Goal: Information Seeking & Learning: Learn about a topic

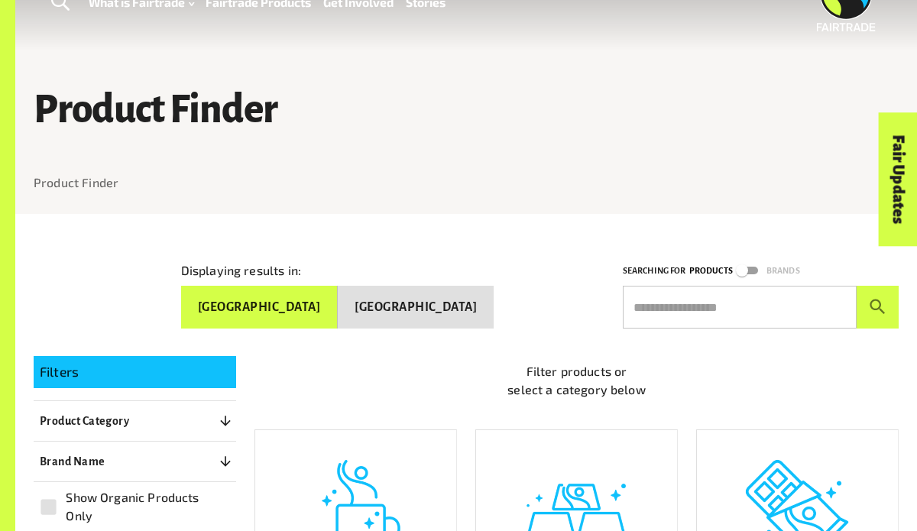
scroll to position [99, 0]
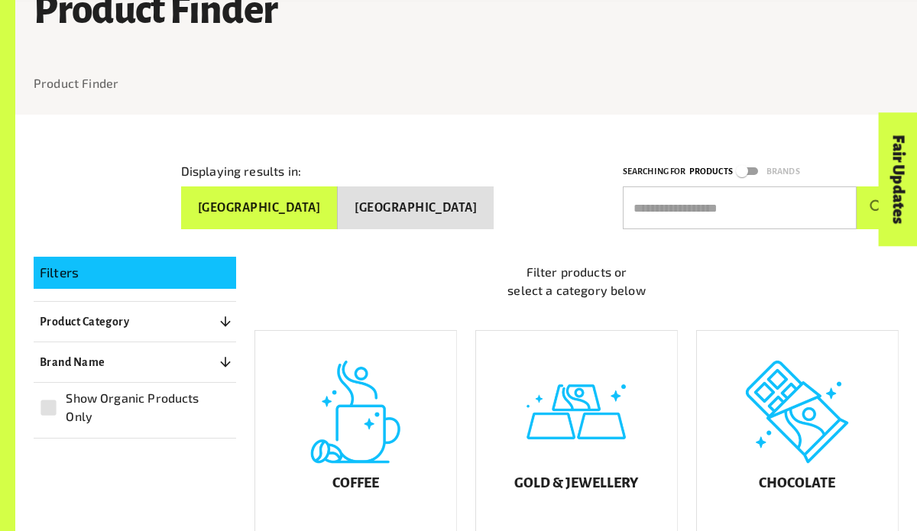
click at [460, 209] on button "[GEOGRAPHIC_DATA]" at bounding box center [416, 208] width 156 height 43
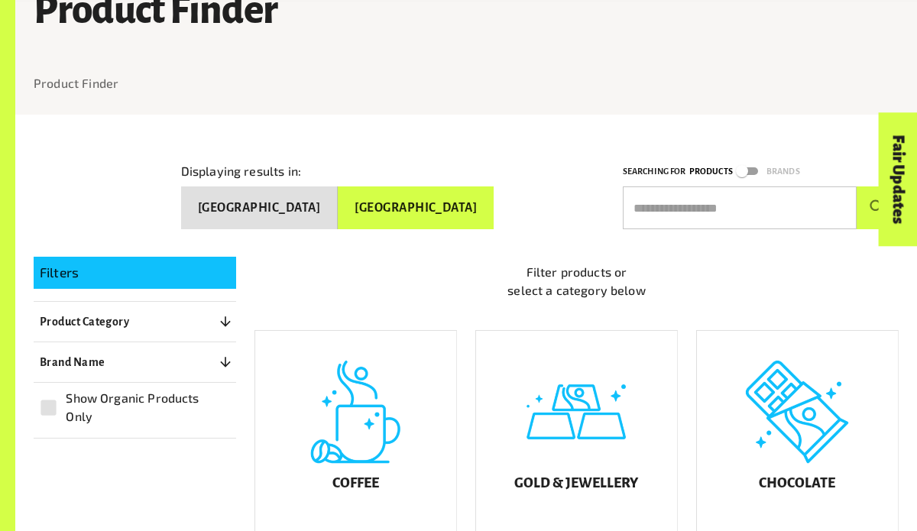
click at [338, 196] on button "[GEOGRAPHIC_DATA]" at bounding box center [259, 208] width 157 height 43
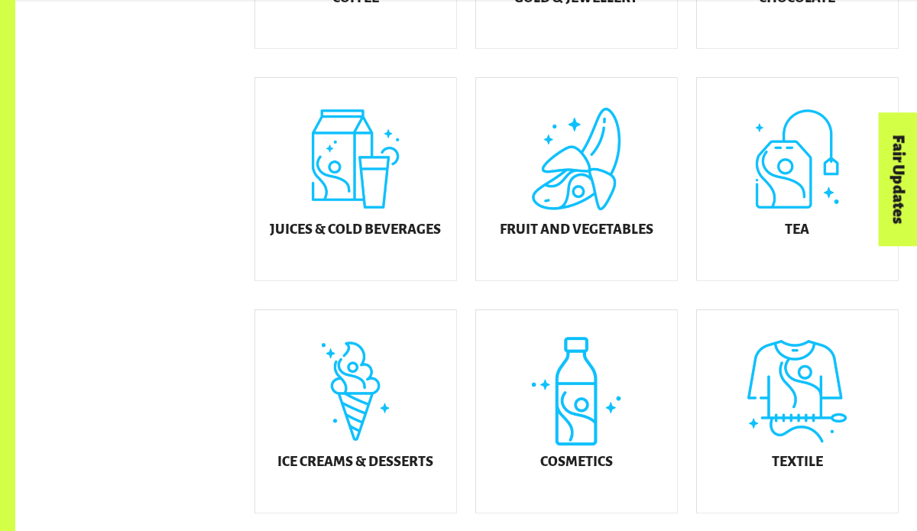
scroll to position [619, 0]
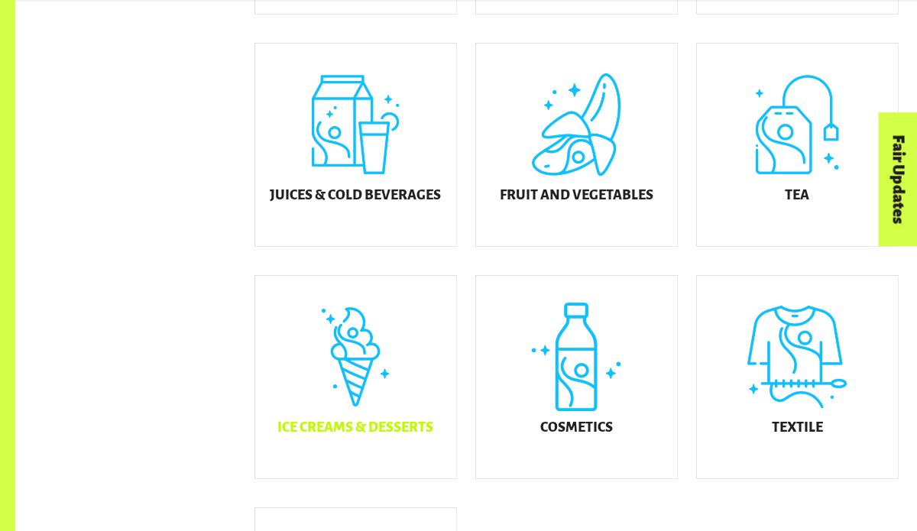
click at [349, 330] on div "Ice Creams & Desserts" at bounding box center [355, 377] width 201 height 203
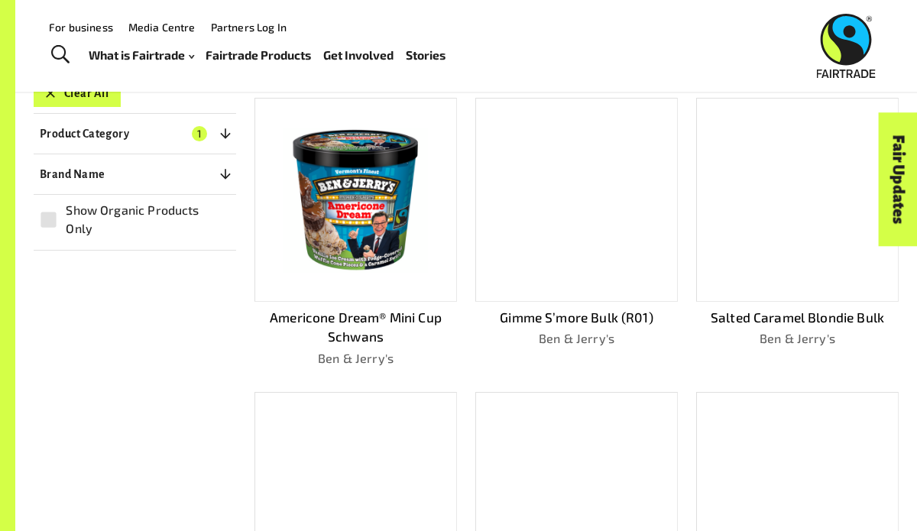
scroll to position [304, 0]
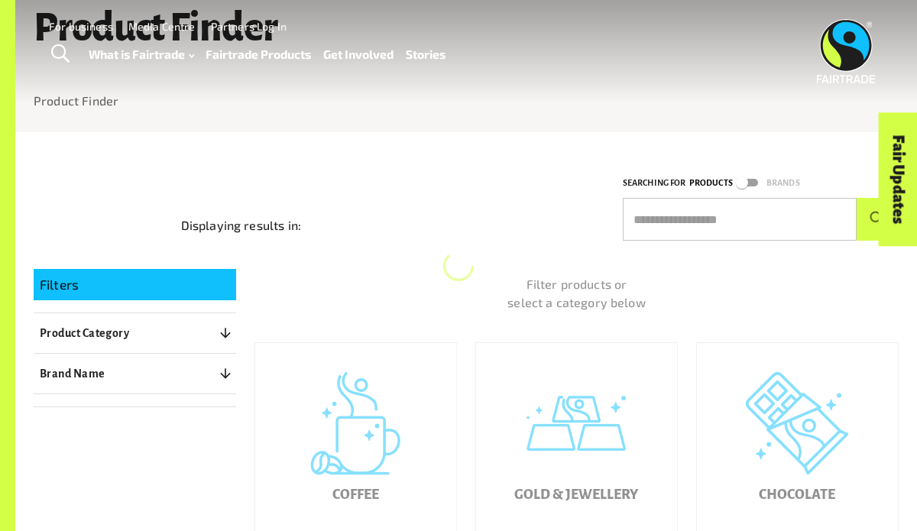
scroll to position [67, 0]
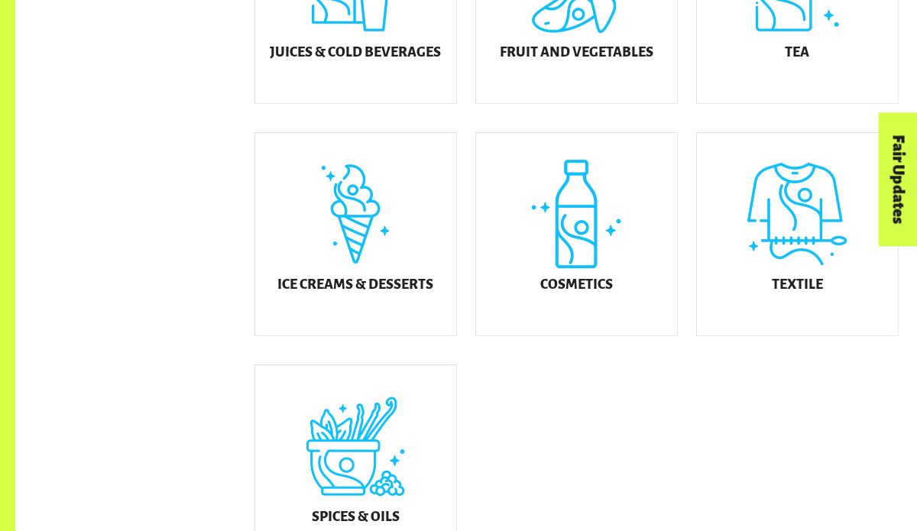
click at [330, 266] on div "Ice Creams & Desserts" at bounding box center [355, 234] width 201 height 203
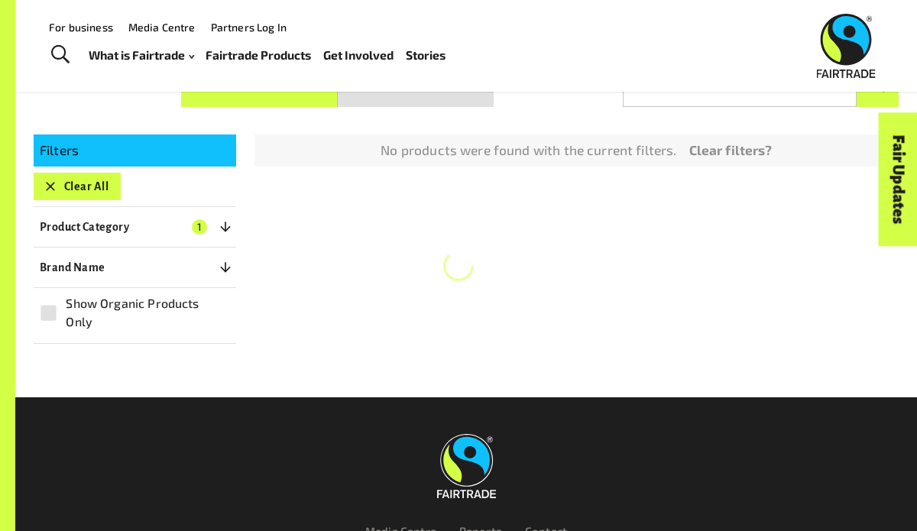
scroll to position [219, 0]
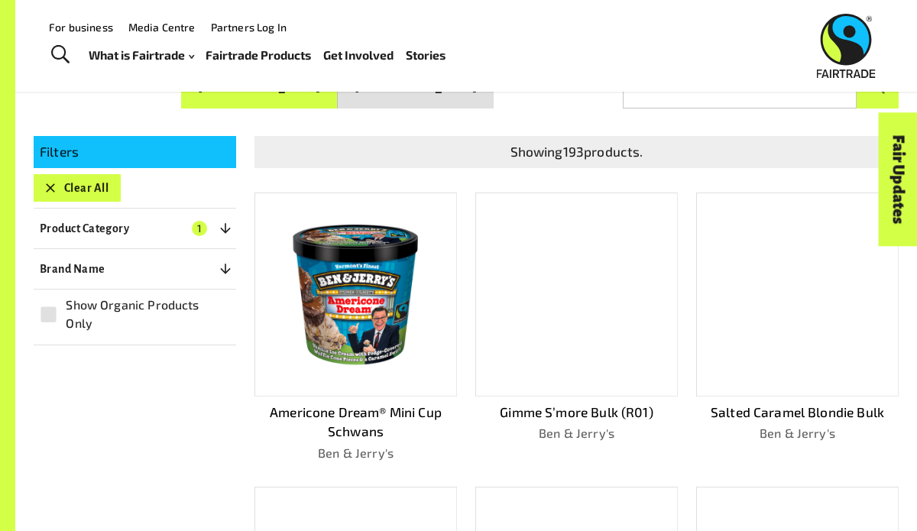
click at [595, 301] on div at bounding box center [577, 295] width 203 height 204
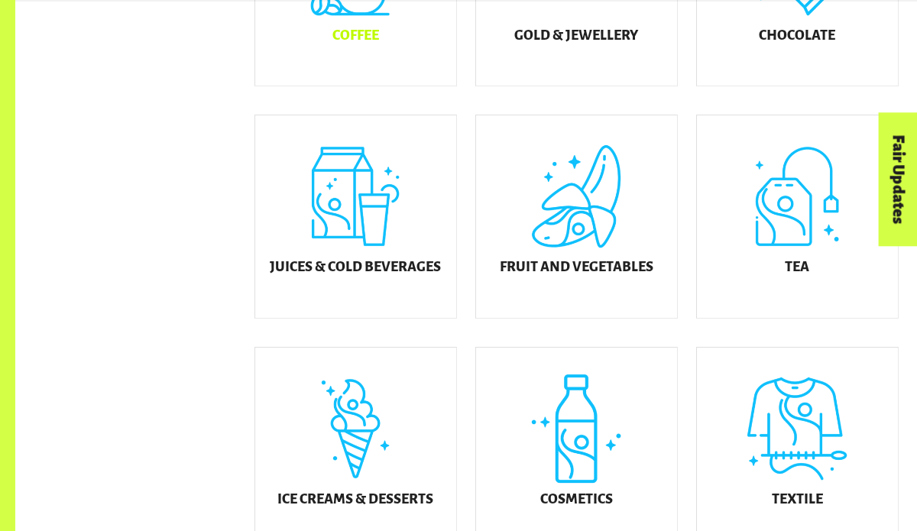
scroll to position [557, 0]
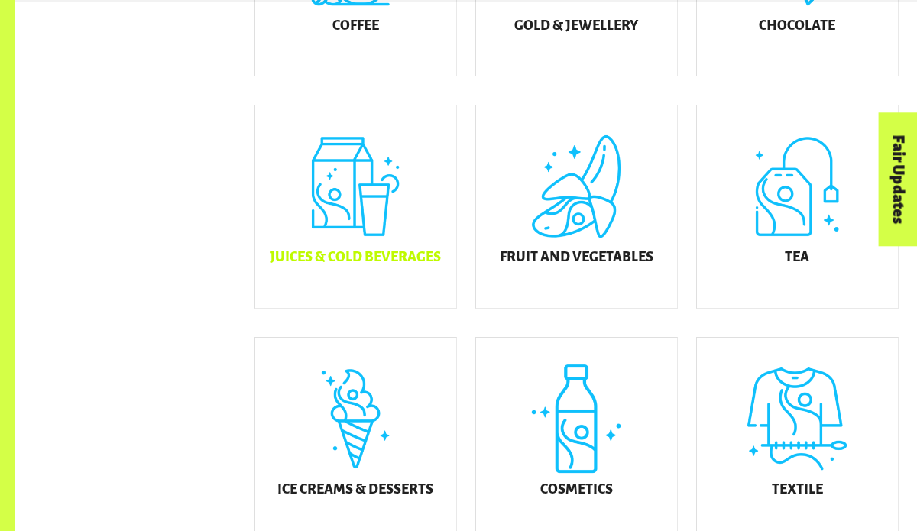
click at [392, 216] on div "Juices & Cold Beverages" at bounding box center [355, 207] width 201 height 203
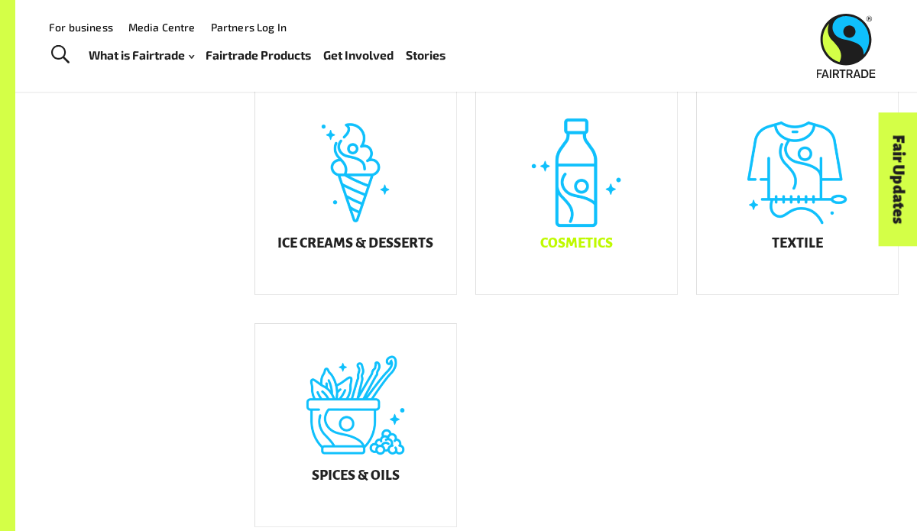
click at [610, 213] on div "Cosmetics" at bounding box center [576, 193] width 201 height 203
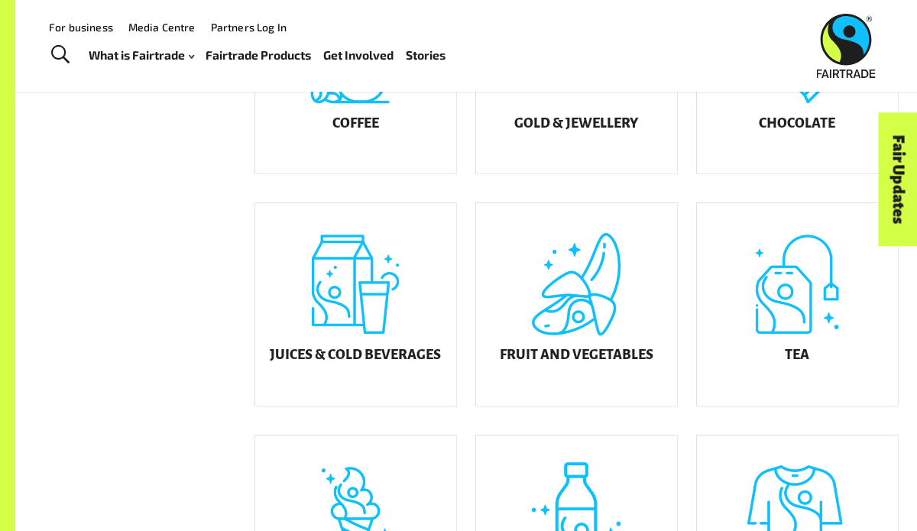
click at [309, 453] on div "Ice Creams & Desserts" at bounding box center [355, 537] width 201 height 203
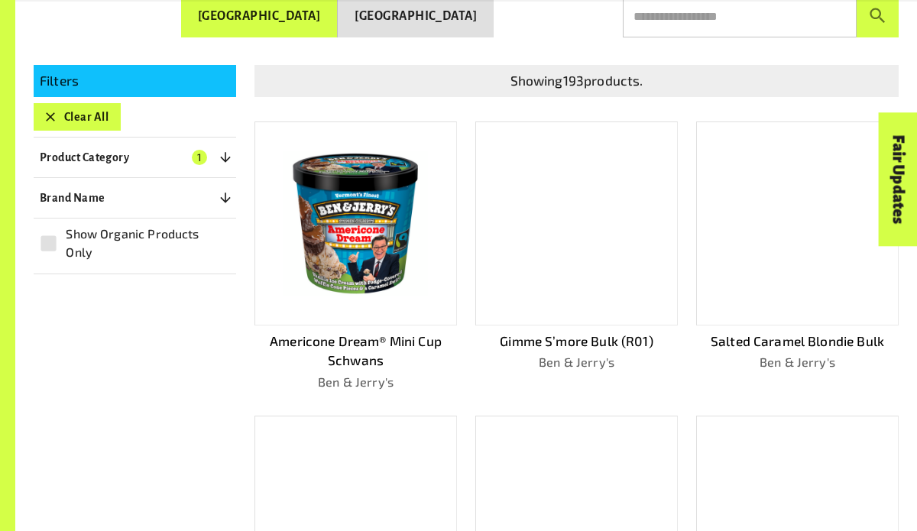
scroll to position [385, 0]
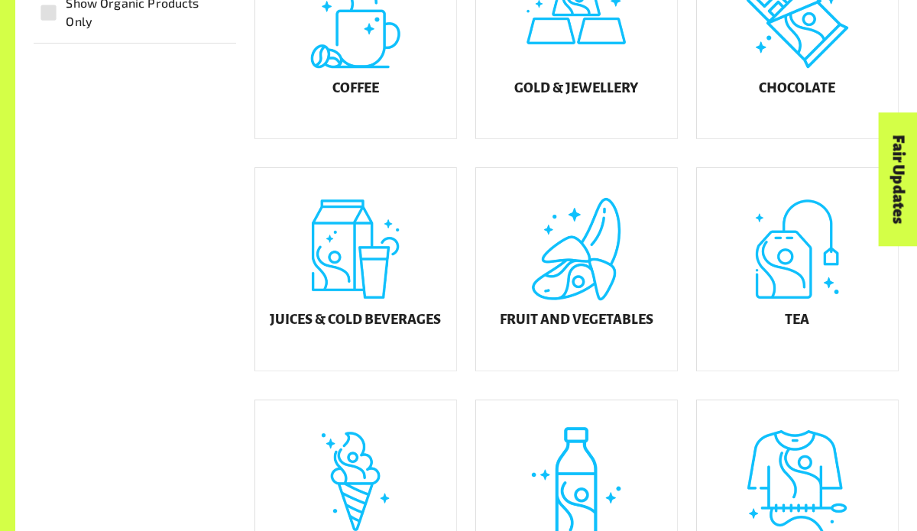
scroll to position [502, 0]
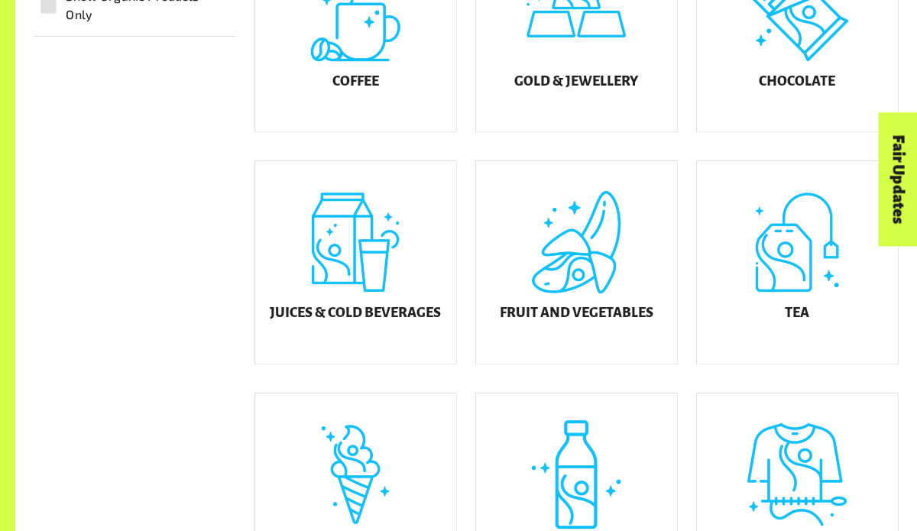
click at [355, 471] on div "Ice Creams & Desserts" at bounding box center [355, 495] width 201 height 203
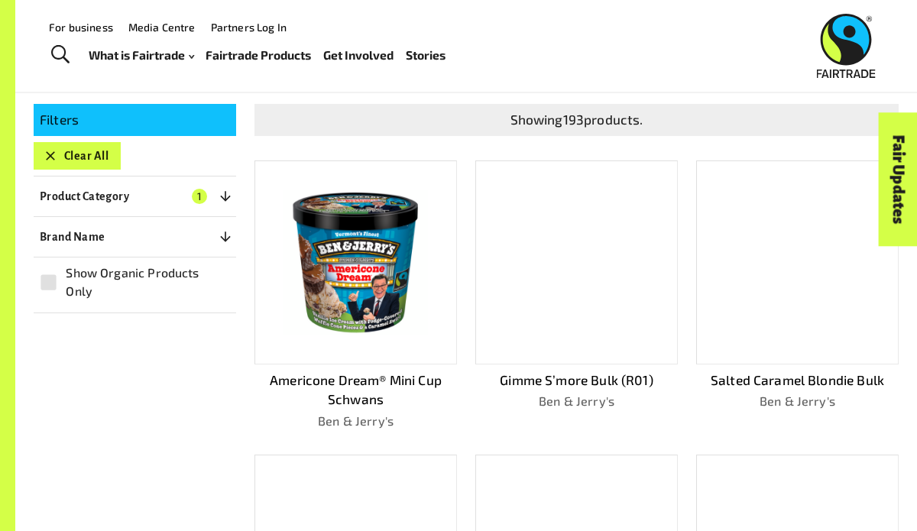
scroll to position [248, 0]
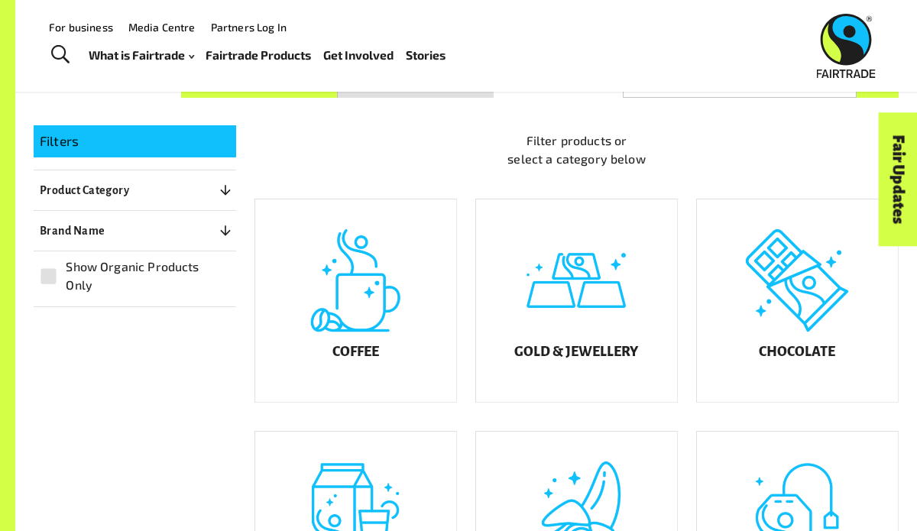
scroll to position [209, 0]
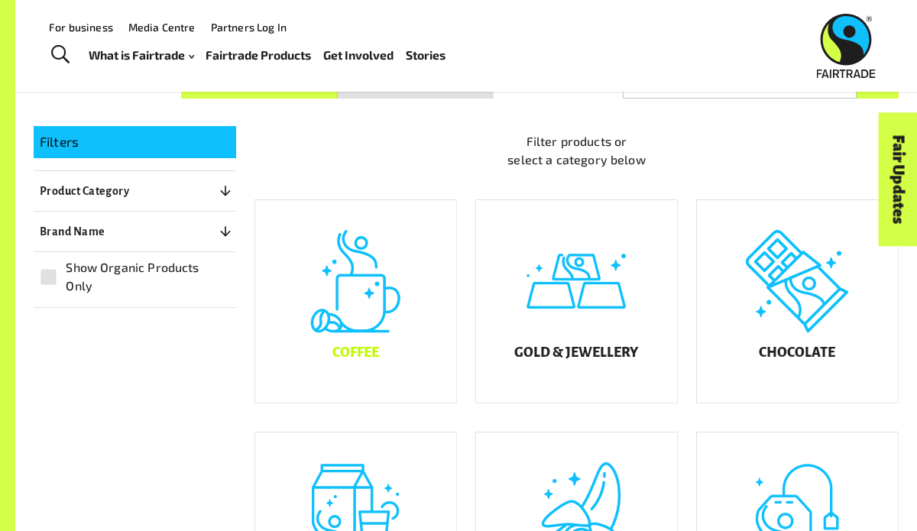
click at [414, 311] on div "Coffee" at bounding box center [355, 301] width 201 height 203
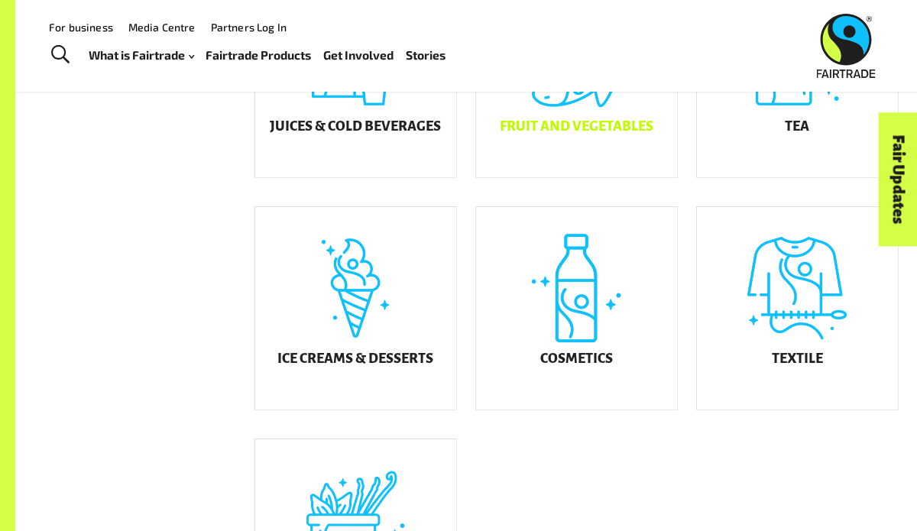
click at [609, 170] on div "Fruit and Vegetables" at bounding box center [576, 76] width 201 height 203
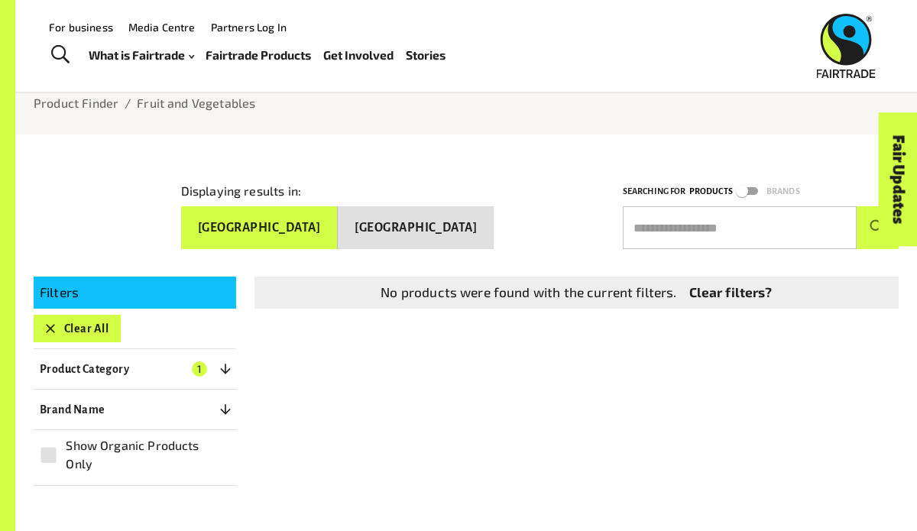
scroll to position [65, 0]
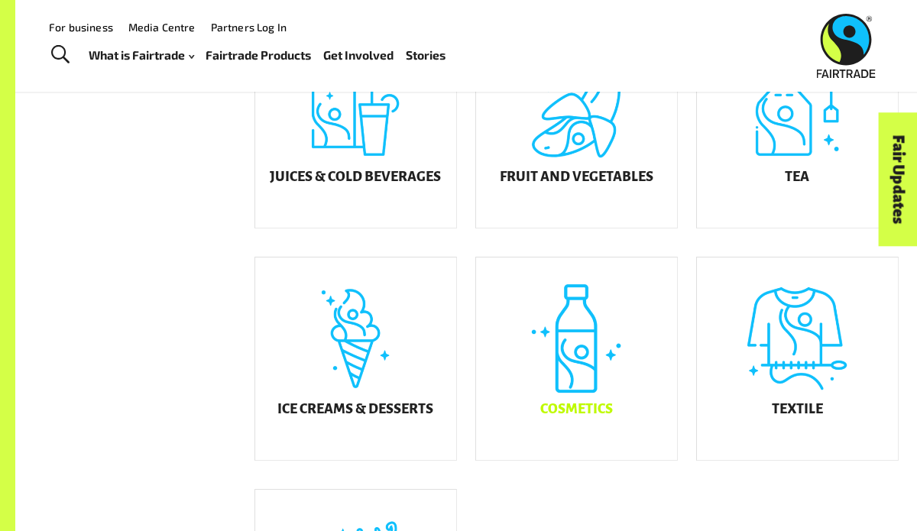
scroll to position [401, 0]
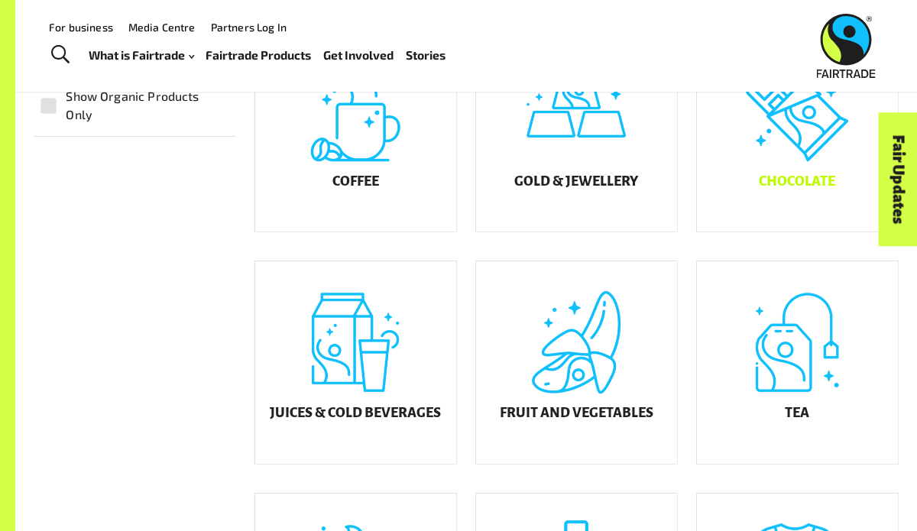
click at [767, 169] on div "Chocolate" at bounding box center [797, 130] width 201 height 203
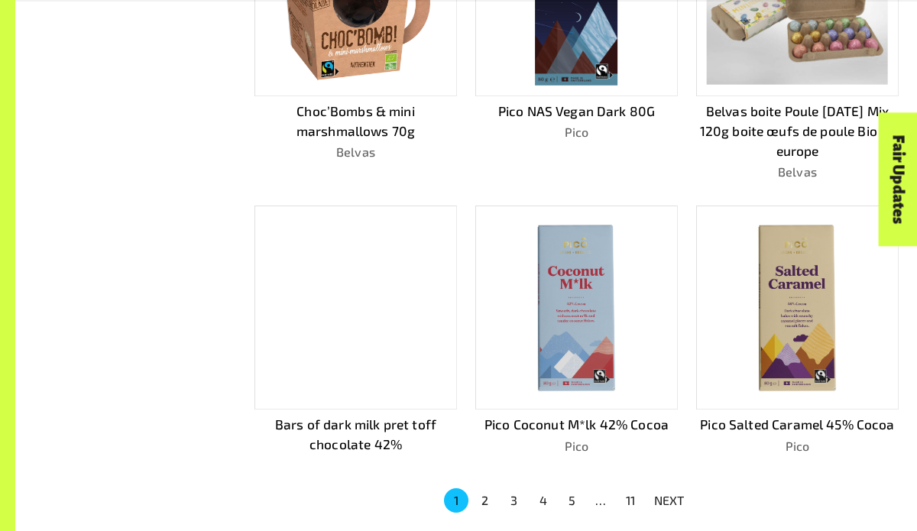
click at [819, 316] on img at bounding box center [797, 307] width 181 height 181
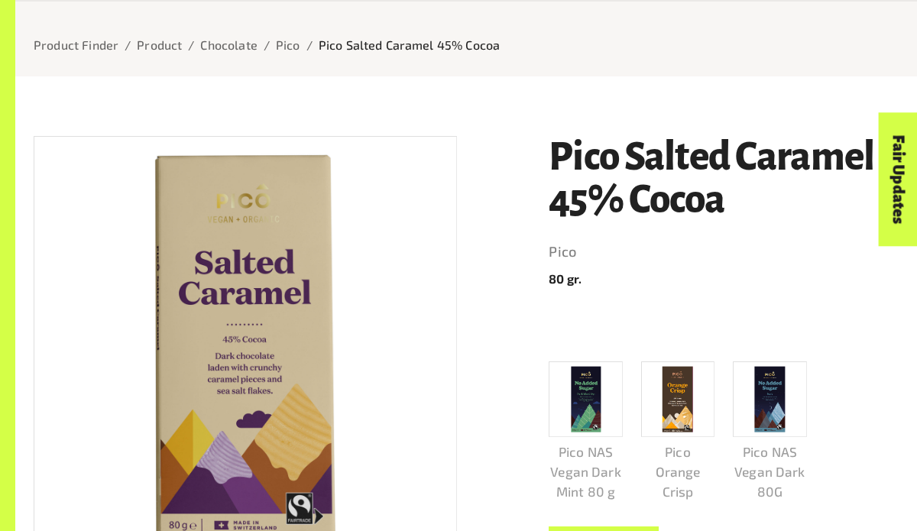
scroll to position [173, 0]
